Goal: Task Accomplishment & Management: Manage account settings

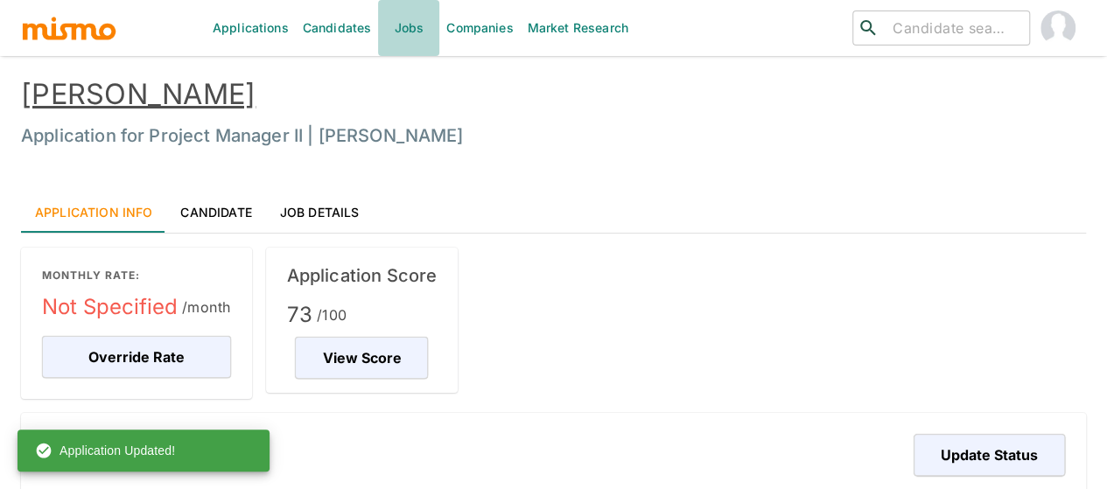
click at [403, 25] on link "Jobs" at bounding box center [408, 28] width 61 height 56
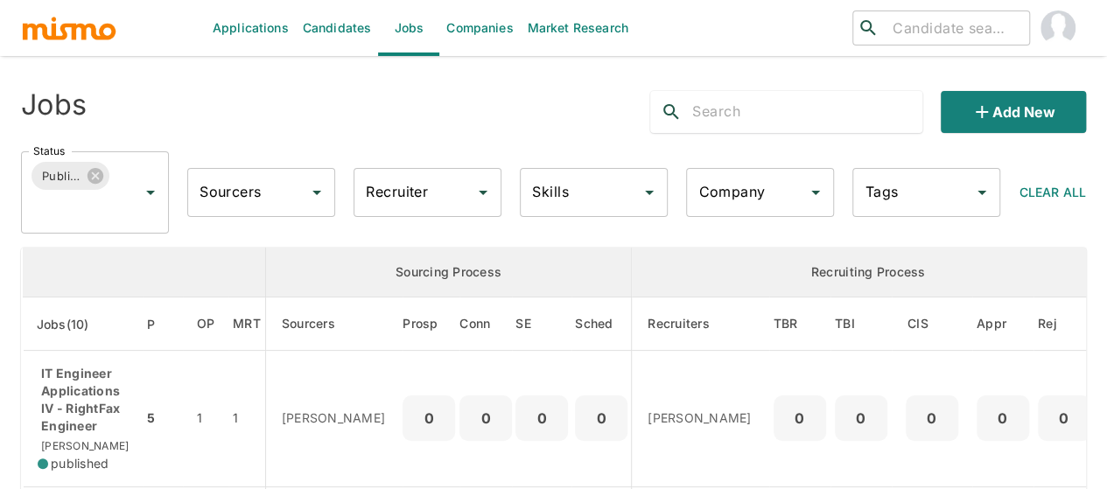
click at [420, 195] on input "Recruiter" at bounding box center [414, 192] width 106 height 33
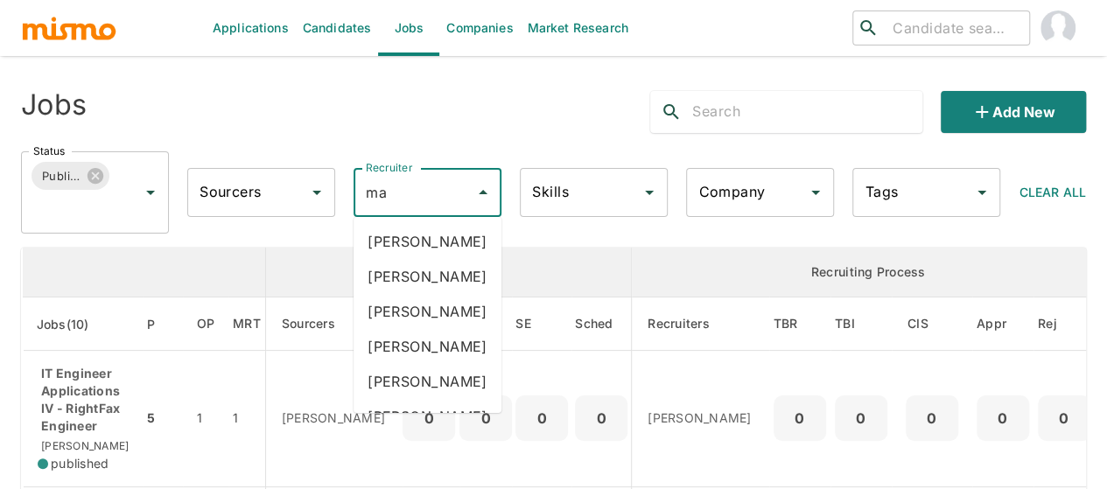
type input "mai"
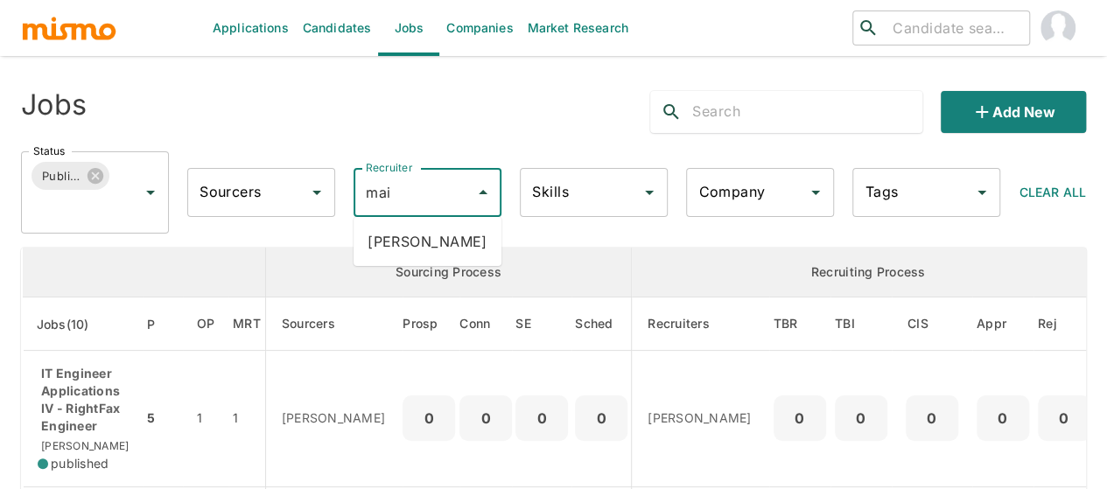
click at [405, 251] on li "Maia Reyes" at bounding box center [427, 241] width 148 height 35
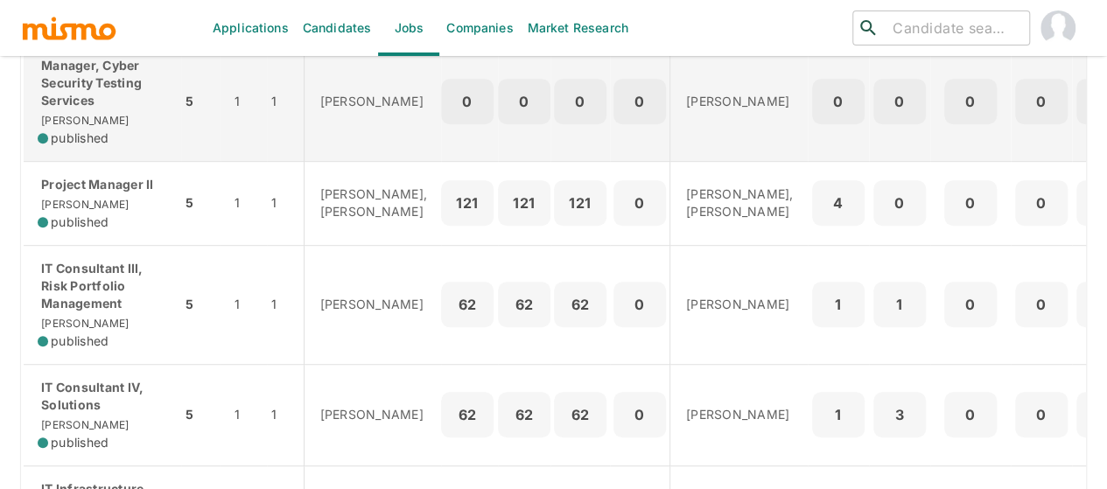
scroll to position [437, 0]
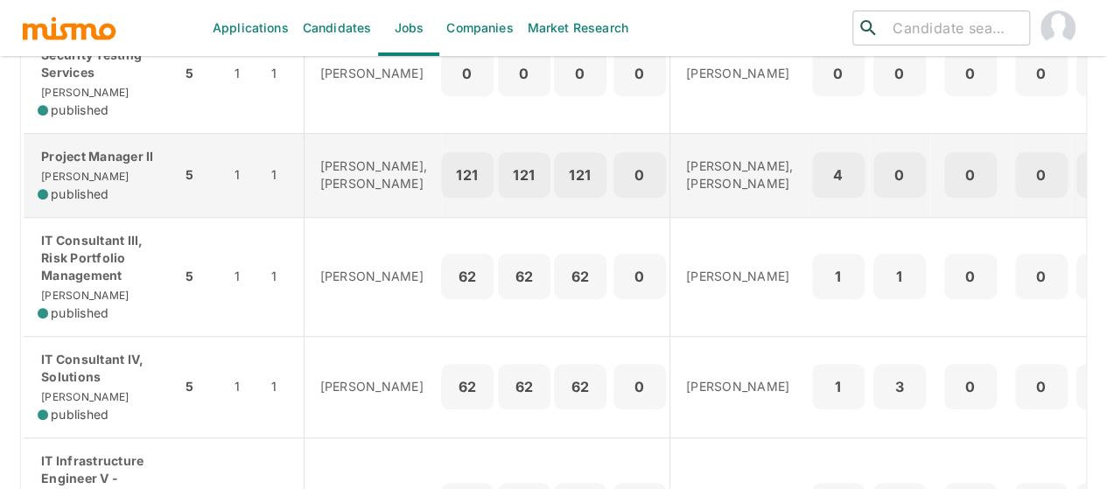
click at [83, 165] on p "Project Manager II" at bounding box center [102, 156] width 129 height 17
click at [84, 203] on span "published" at bounding box center [80, 193] width 58 height 17
click at [77, 188] on div "Project Manager II Kaiser published" at bounding box center [102, 175] width 129 height 55
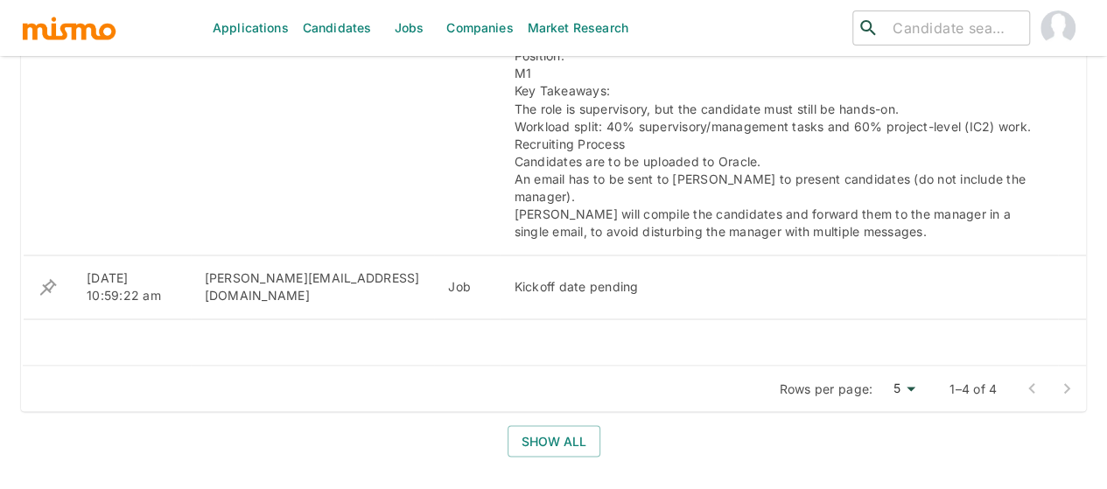
scroll to position [1466, 0]
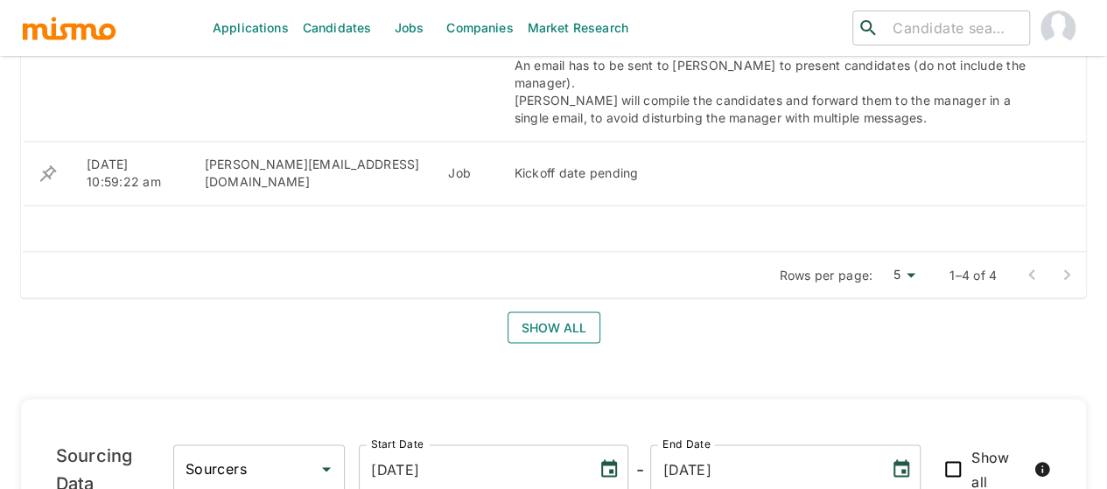
click at [554, 311] on button "Show all" at bounding box center [553, 327] width 93 height 32
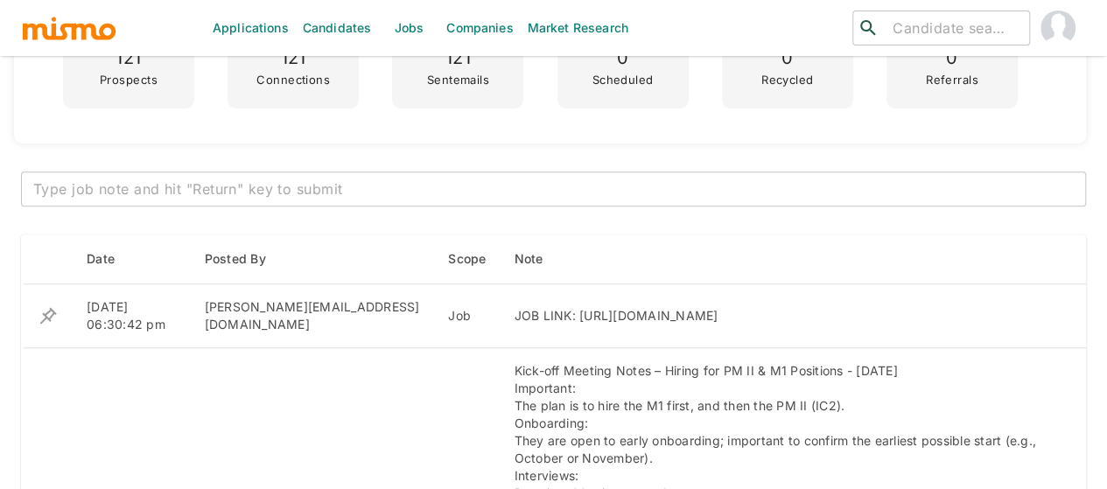
scroll to position [602, 0]
click at [171, 185] on textarea at bounding box center [553, 188] width 1040 height 20
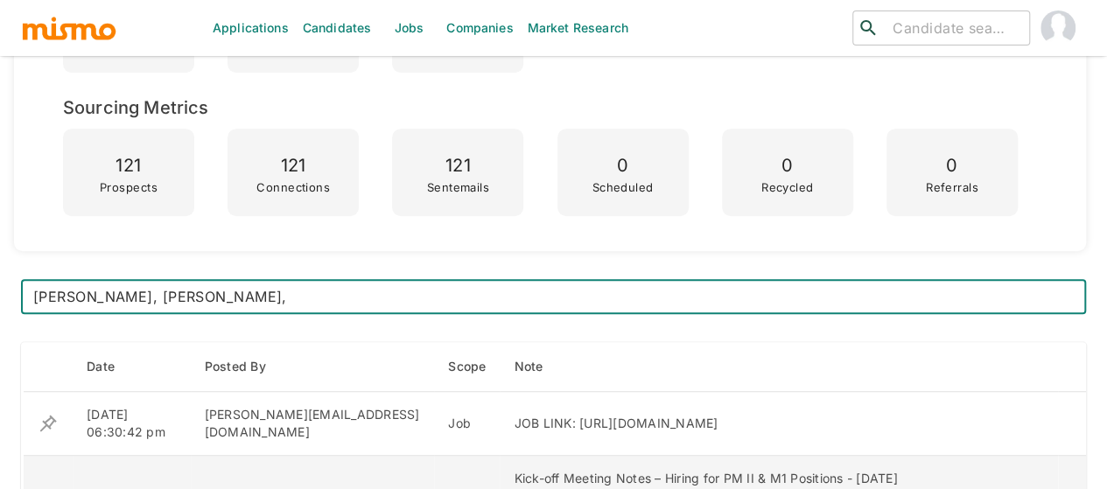
scroll to position [339, 0]
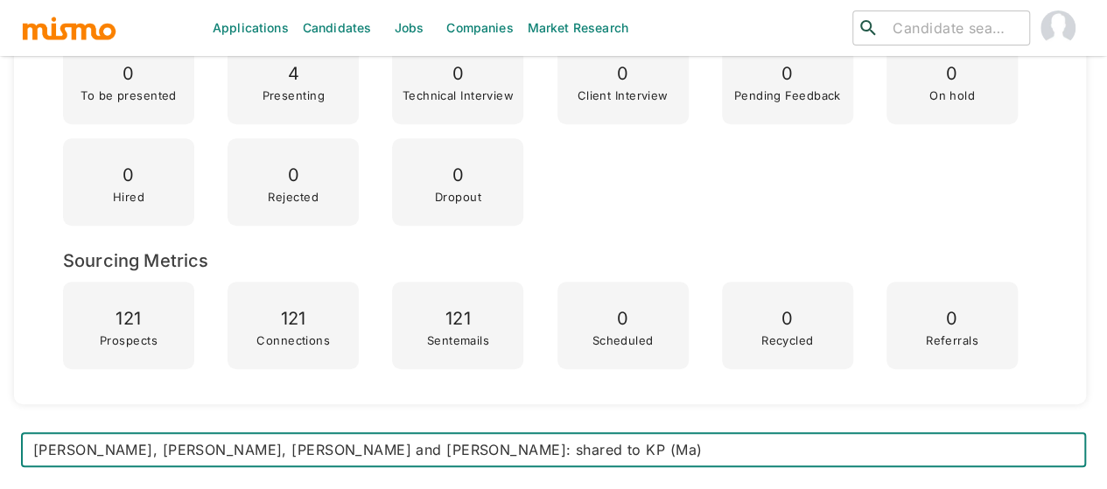
type textarea "[PERSON_NAME], [PERSON_NAME], [PERSON_NAME] and [PERSON_NAME]: shared to KP (Ma…"
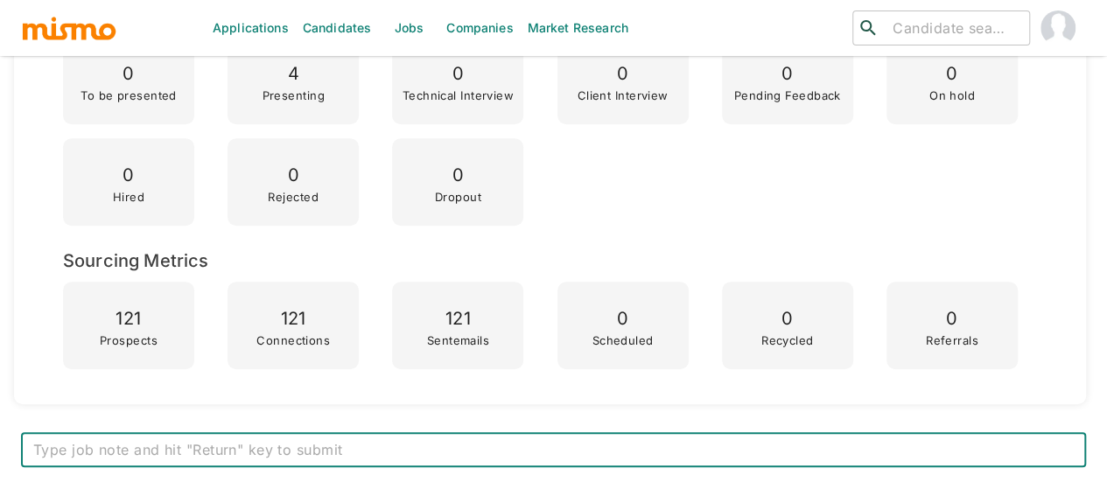
scroll to position [777, 0]
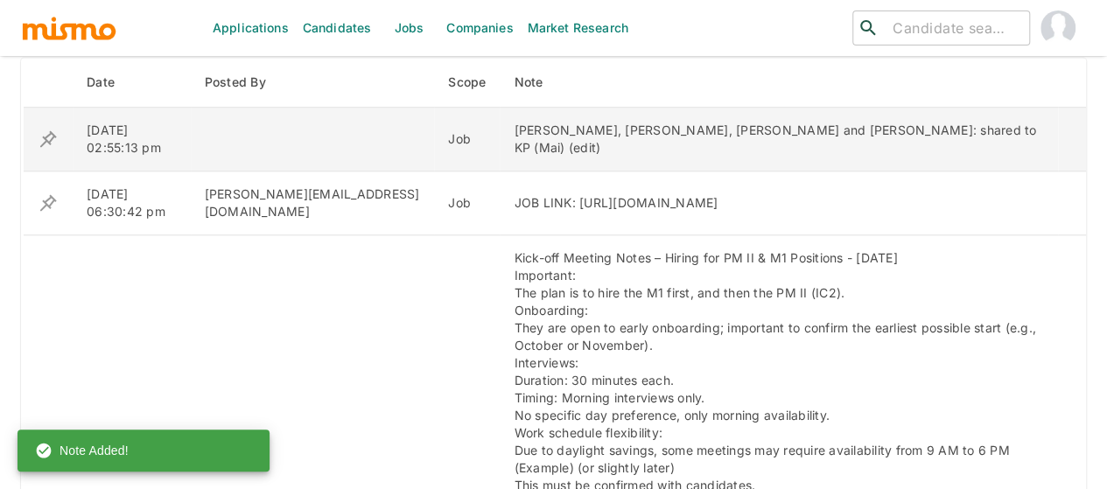
click at [49, 133] on icon "enhanced table" at bounding box center [48, 138] width 17 height 17
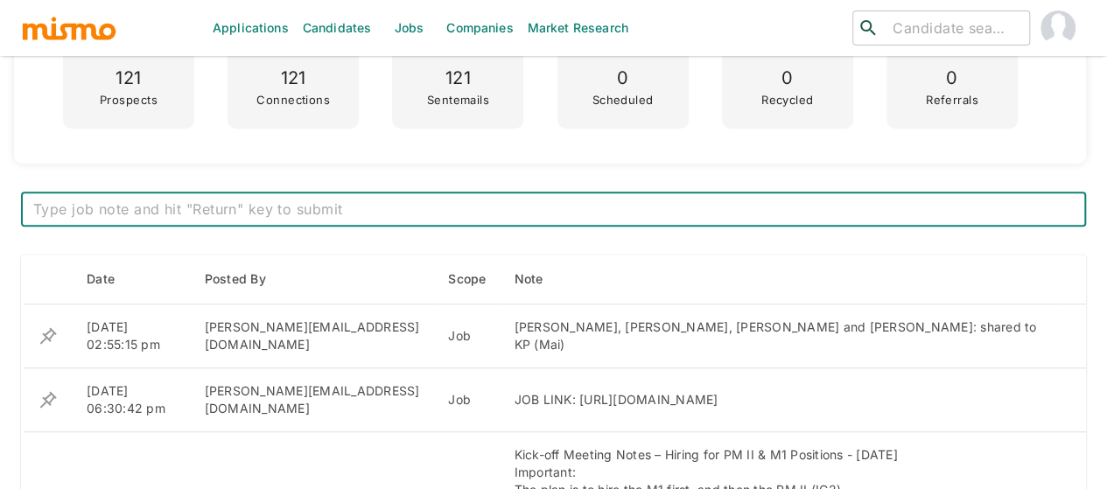
scroll to position [542, 0]
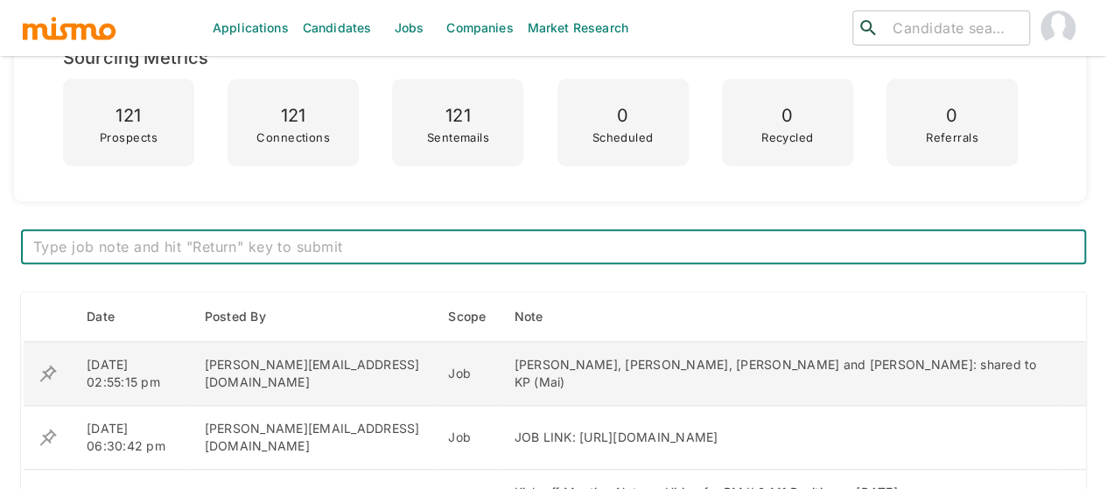
click at [51, 371] on icon "enhanced table" at bounding box center [48, 373] width 21 height 21
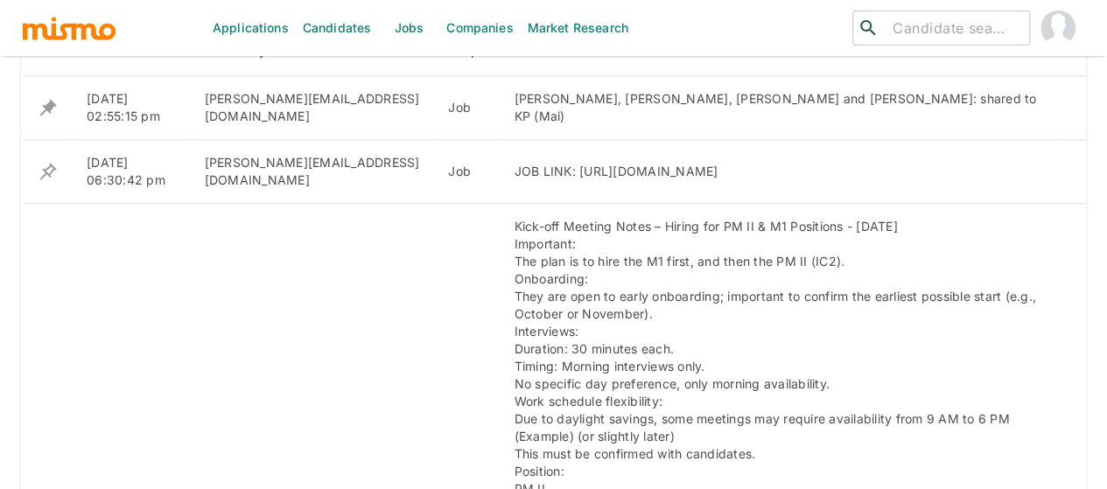
scroll to position [700, 0]
